Goal: Task Accomplishment & Management: Manage account settings

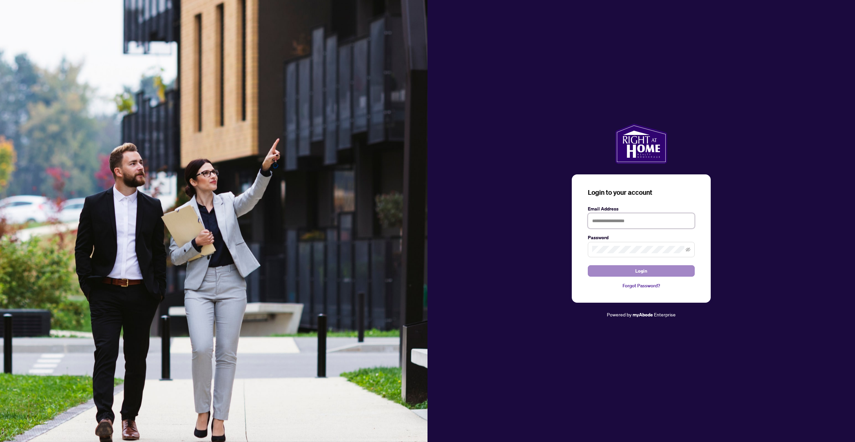
type input "**********"
click at [634, 268] on button "Login" at bounding box center [641, 270] width 107 height 11
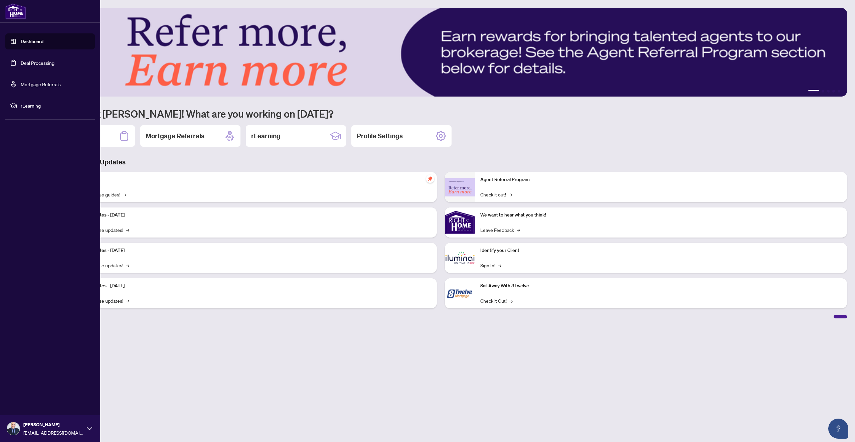
click at [40, 63] on link "Deal Processing" at bounding box center [38, 63] width 34 height 6
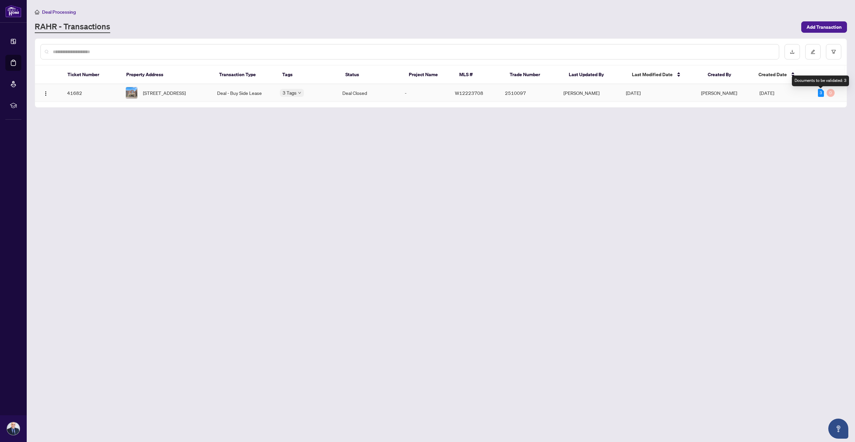
click at [820, 94] on div "3" at bounding box center [821, 93] width 6 height 8
click at [297, 96] on span "Approved" at bounding box center [304, 97] width 21 height 7
click at [296, 105] on div "Final Trade" at bounding box center [302, 105] width 25 height 11
click at [363, 155] on main "Deal Processing [PERSON_NAME] - Transactions Add Transaction Ticket Number Prop…" at bounding box center [441, 221] width 828 height 442
click at [291, 93] on body "Dashboard Deal Processing Mortgage Referrals rLearning [PERSON_NAME] [EMAIL_ADD…" at bounding box center [427, 221] width 855 height 442
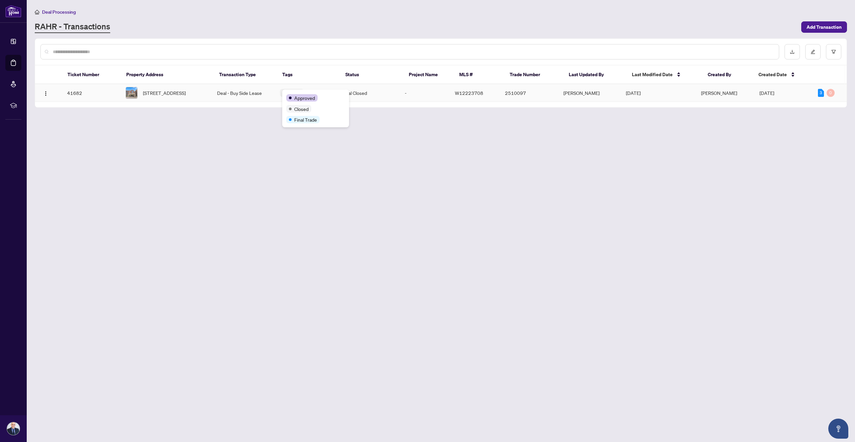
click at [305, 98] on span "Approved" at bounding box center [304, 97] width 21 height 7
click at [299, 112] on span "Closed" at bounding box center [301, 108] width 14 height 7
click at [301, 119] on span "Final Trade" at bounding box center [305, 119] width 23 height 7
click at [317, 148] on main "Deal Processing [PERSON_NAME] - Transactions Add Transaction Ticket Number Prop…" at bounding box center [441, 221] width 828 height 442
click at [80, 93] on td "41682" at bounding box center [91, 93] width 58 height 18
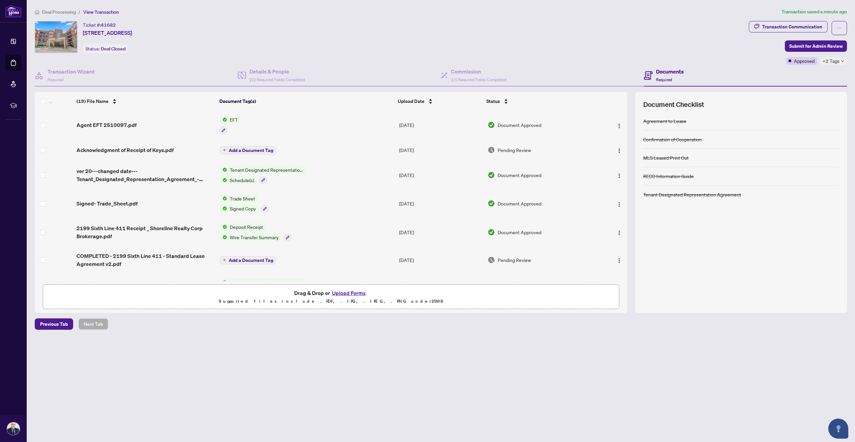
click at [839, 64] on div "+2 Tags" at bounding box center [833, 61] width 27 height 8
click at [752, 66] on div "Documents Required" at bounding box center [745, 76] width 203 height 22
click at [667, 73] on h4 "Documents" at bounding box center [670, 71] width 28 height 8
click at [232, 117] on span "EFT" at bounding box center [234, 119] width 14 height 7
click at [228, 149] on span "EFT" at bounding box center [228, 152] width 73 height 7
